Goal: Information Seeking & Learning: Learn about a topic

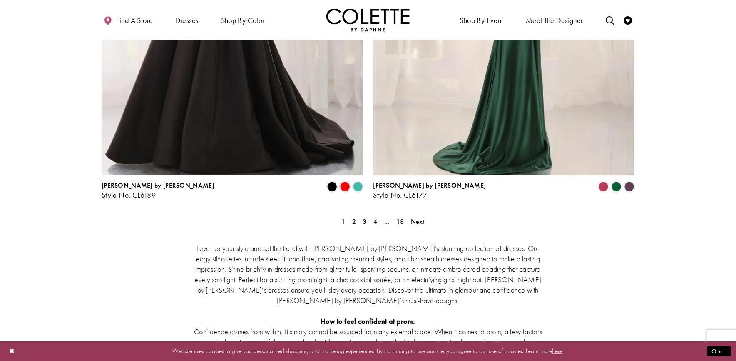
scroll to position [1624, 0]
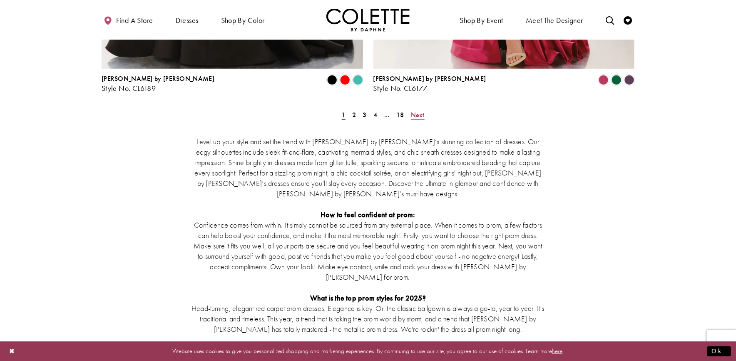
click at [414, 110] on span "Next" at bounding box center [418, 114] width 14 height 9
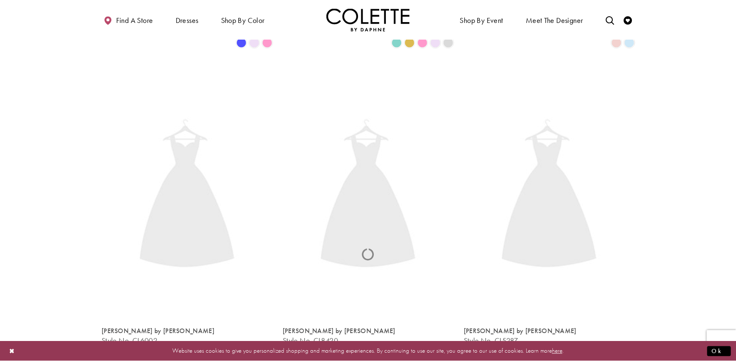
scroll to position [45, 0]
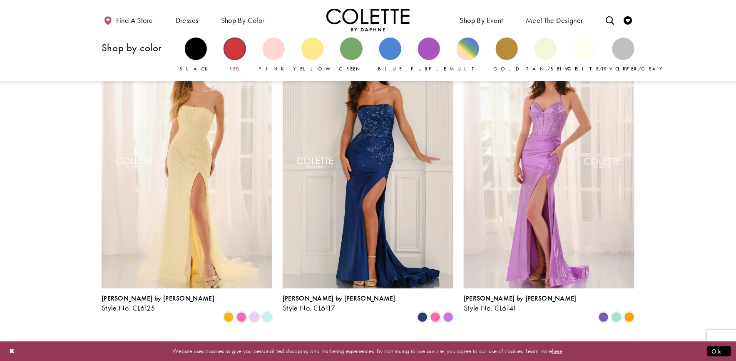
click at [238, 47] on div "Primary block" at bounding box center [235, 48] width 22 height 22
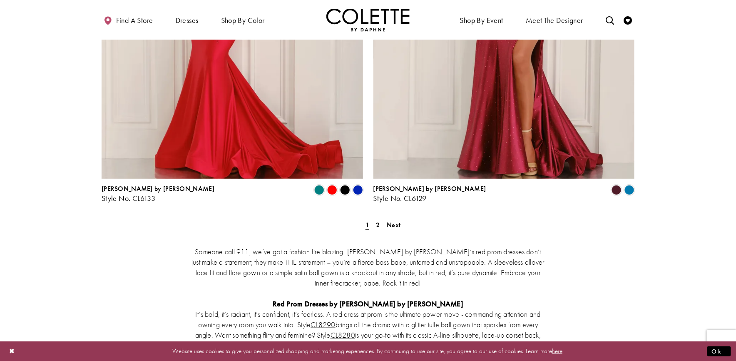
scroll to position [1582, 0]
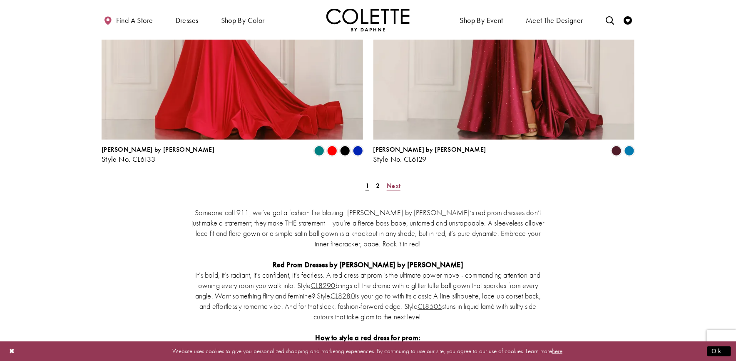
drag, startPoint x: 396, startPoint y: 115, endPoint x: 401, endPoint y: 116, distance: 4.7
click at [396, 181] on span "Next" at bounding box center [394, 185] width 14 height 9
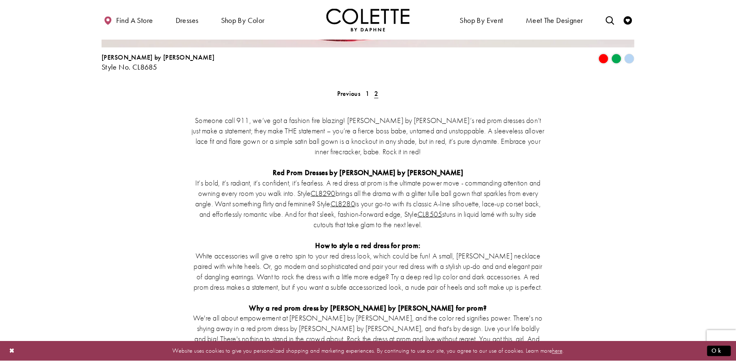
scroll to position [1585, 0]
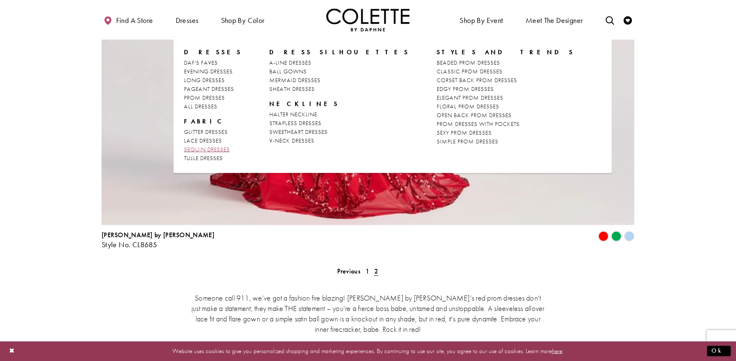
click at [199, 149] on span "SEQUIN DRESSES" at bounding box center [207, 148] width 46 height 7
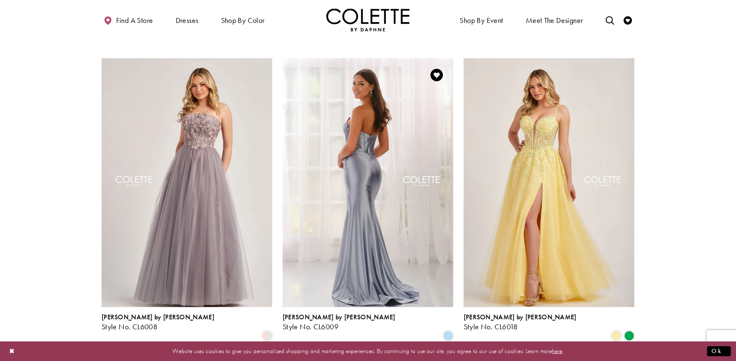
scroll to position [83, 0]
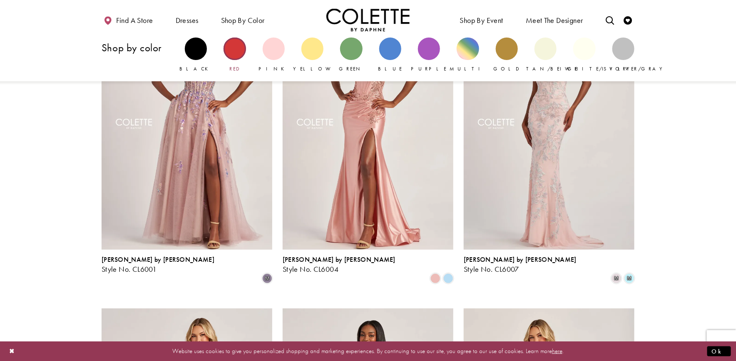
click at [235, 42] on div "Primary block" at bounding box center [235, 48] width 22 height 22
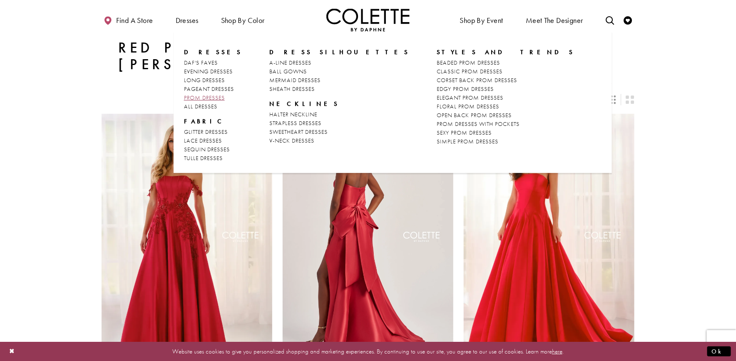
click at [191, 97] on span "PROM DRESSES" at bounding box center [204, 97] width 41 height 7
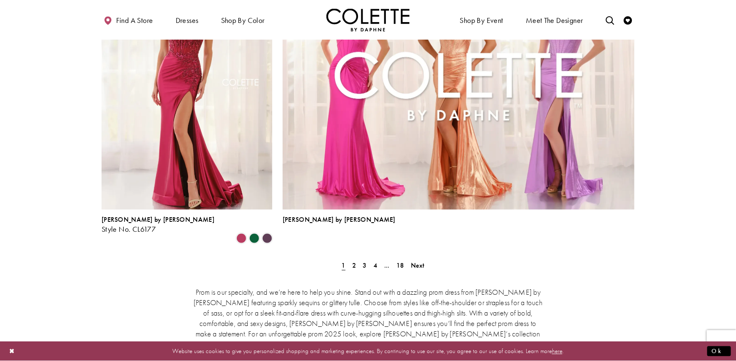
scroll to position [1832, 0]
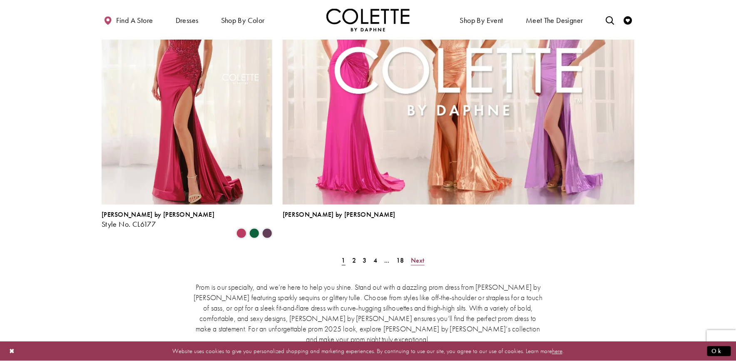
click at [417, 256] on span "Next" at bounding box center [418, 260] width 14 height 9
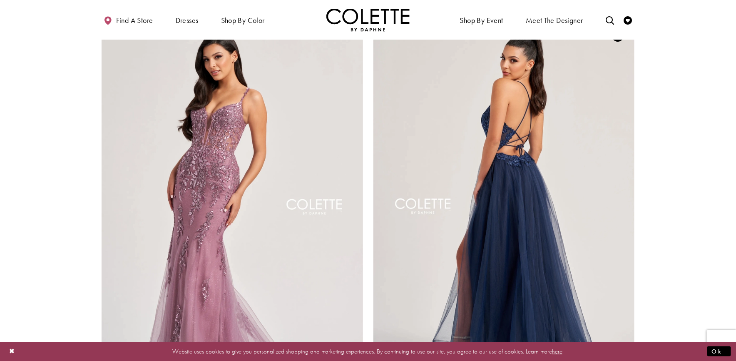
scroll to position [1629, 0]
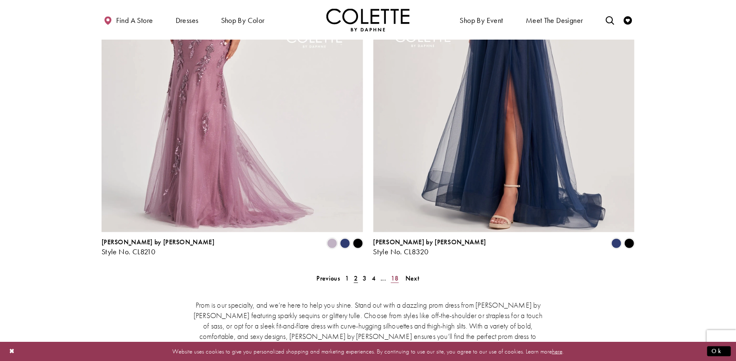
click at [396, 274] on span "18" at bounding box center [395, 278] width 8 height 9
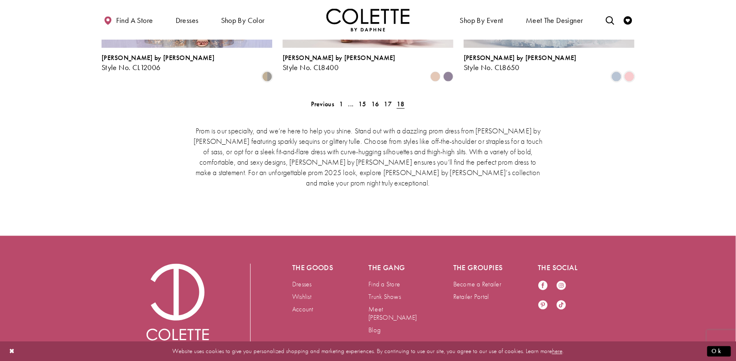
scroll to position [481, 0]
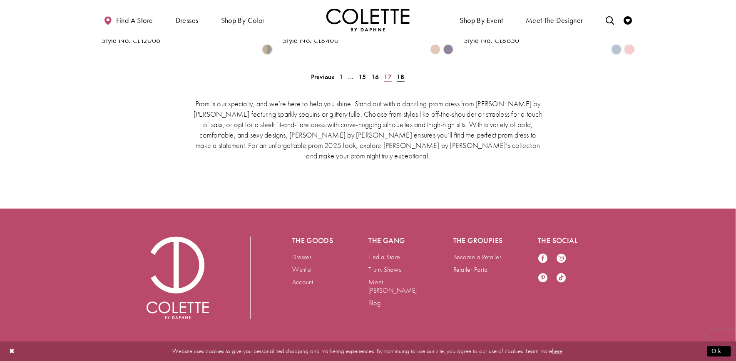
click at [388, 72] on span "17" at bounding box center [388, 76] width 8 height 9
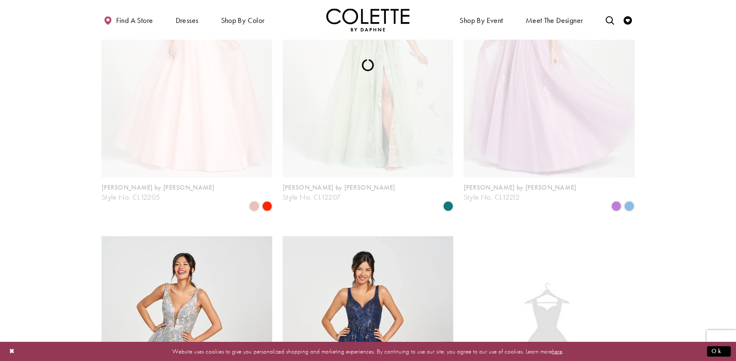
scroll to position [214, 0]
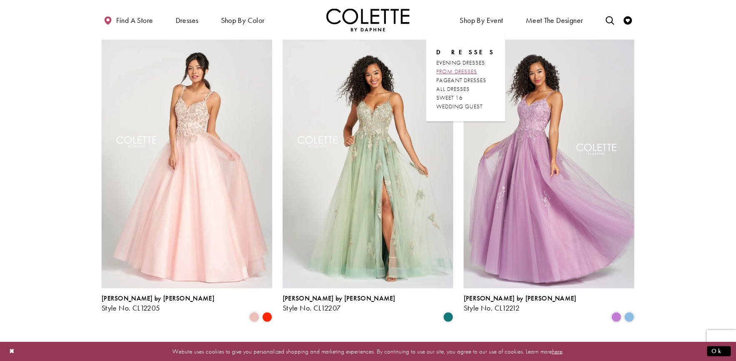
click at [451, 73] on span "PROM DRESSES" at bounding box center [457, 70] width 41 height 7
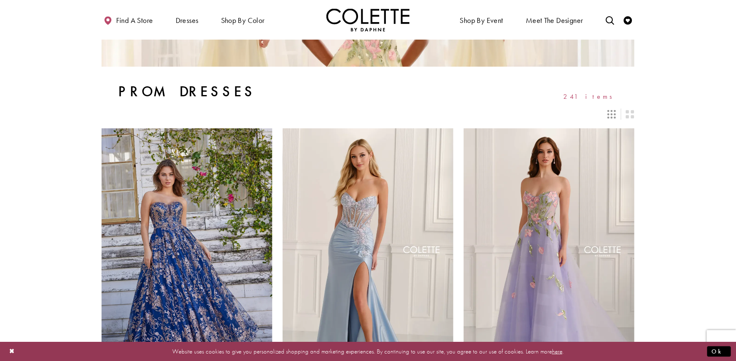
scroll to position [167, 0]
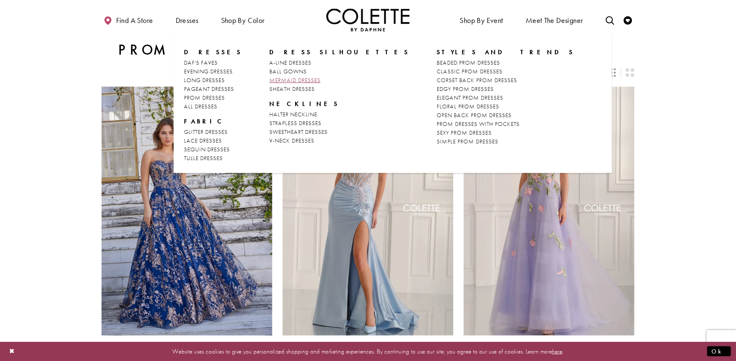
click at [283, 79] on span "MERMAID DRESSES" at bounding box center [294, 79] width 51 height 7
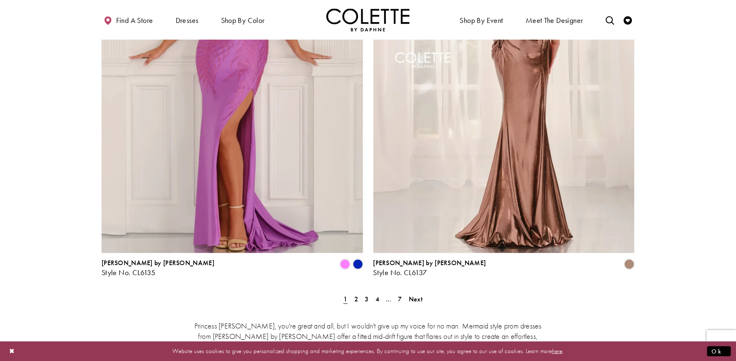
scroll to position [1457, 0]
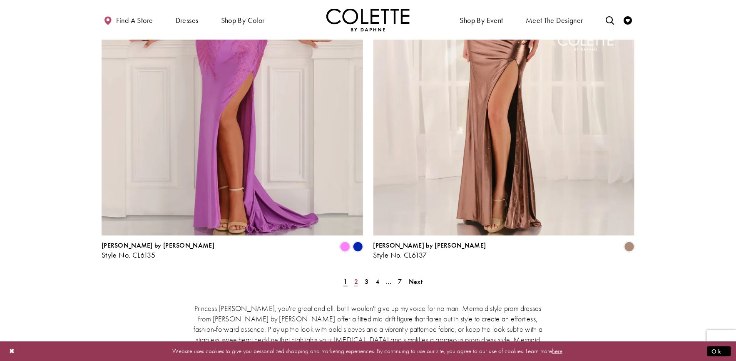
click at [354, 277] on span "2" at bounding box center [356, 281] width 4 height 9
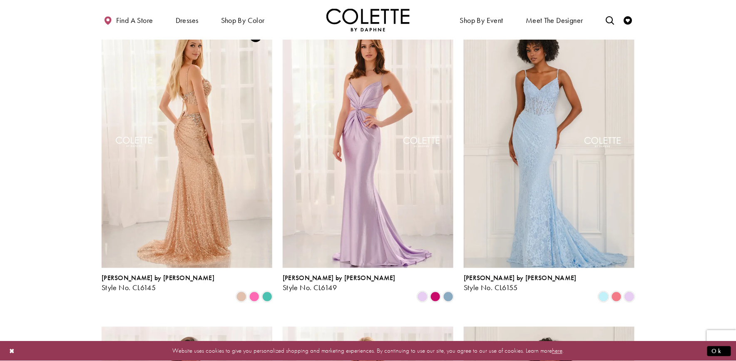
scroll to position [378, 0]
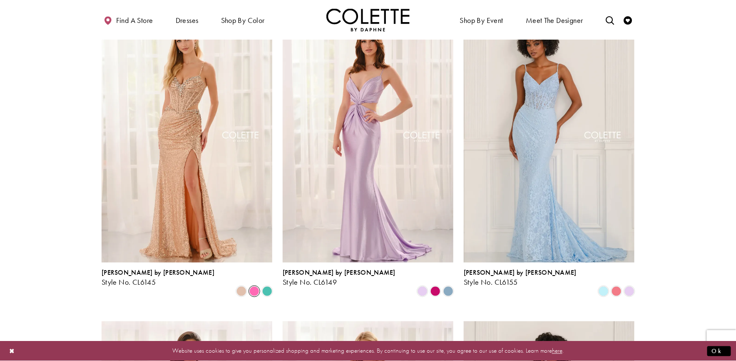
click at [251, 286] on span "Product List" at bounding box center [254, 291] width 10 height 10
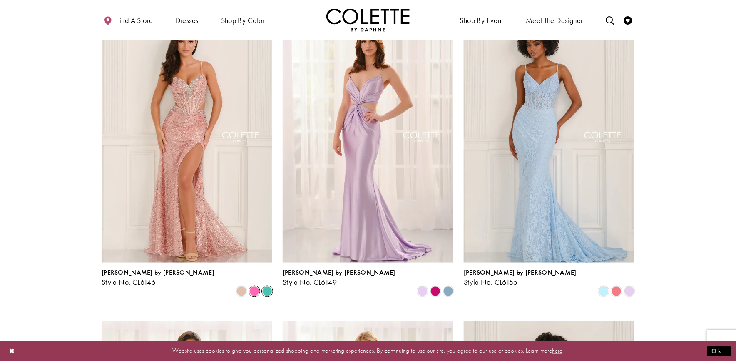
click at [264, 286] on span "Product List" at bounding box center [267, 291] width 10 height 10
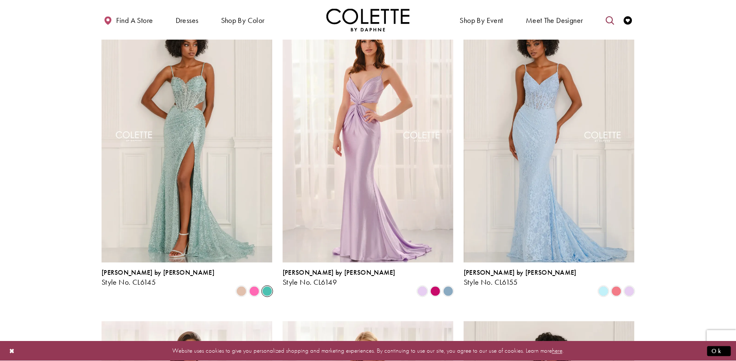
click at [611, 17] on icon "Toggle search" at bounding box center [610, 20] width 8 height 8
click at [535, 21] on input "Search" at bounding box center [567, 20] width 100 height 12
type input "*****"
